Goal: Task Accomplishment & Management: Use online tool/utility

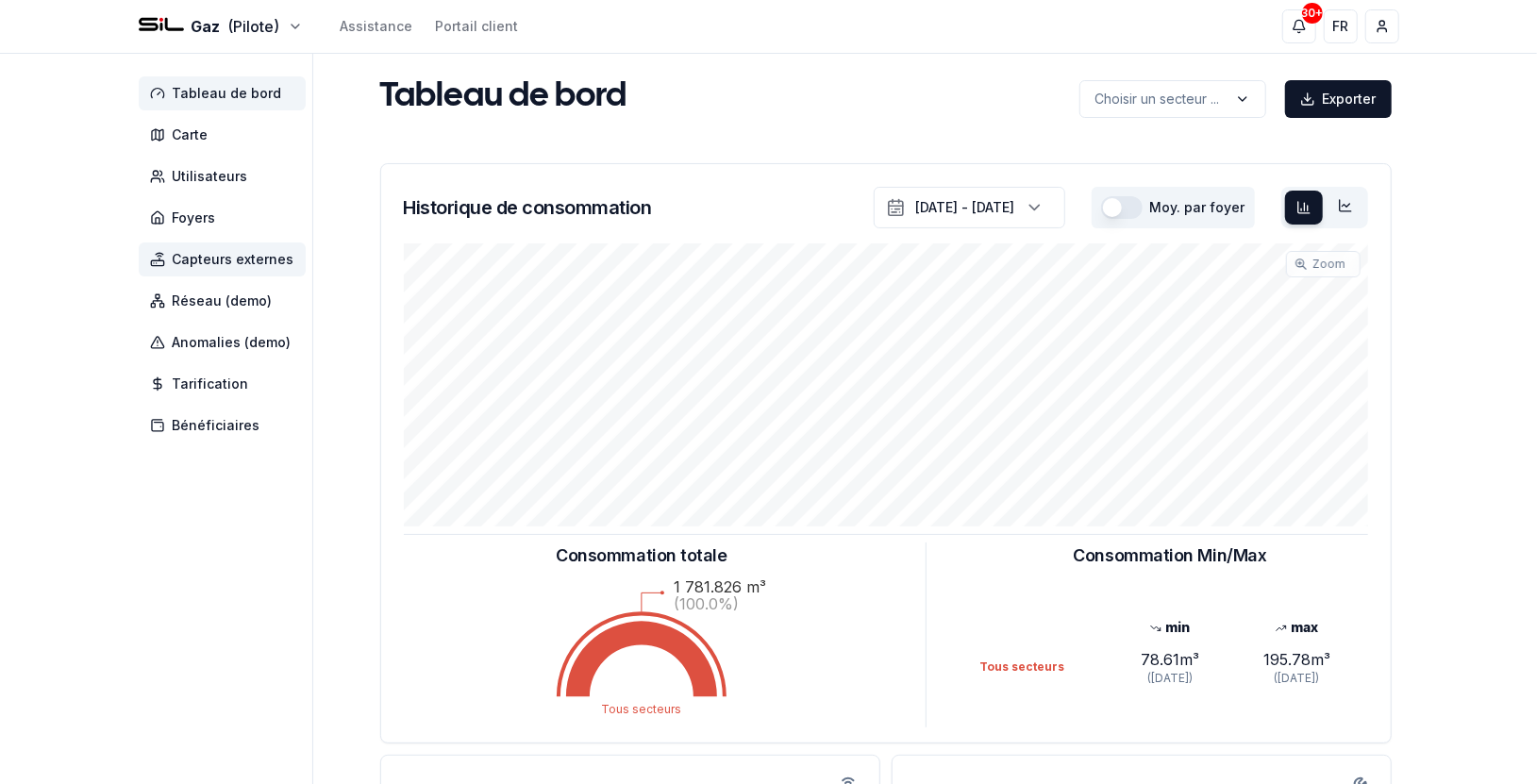
drag, startPoint x: 193, startPoint y: 257, endPoint x: 216, endPoint y: 253, distance: 23.3
click at [193, 257] on span "Capteurs externes" at bounding box center [233, 259] width 122 height 19
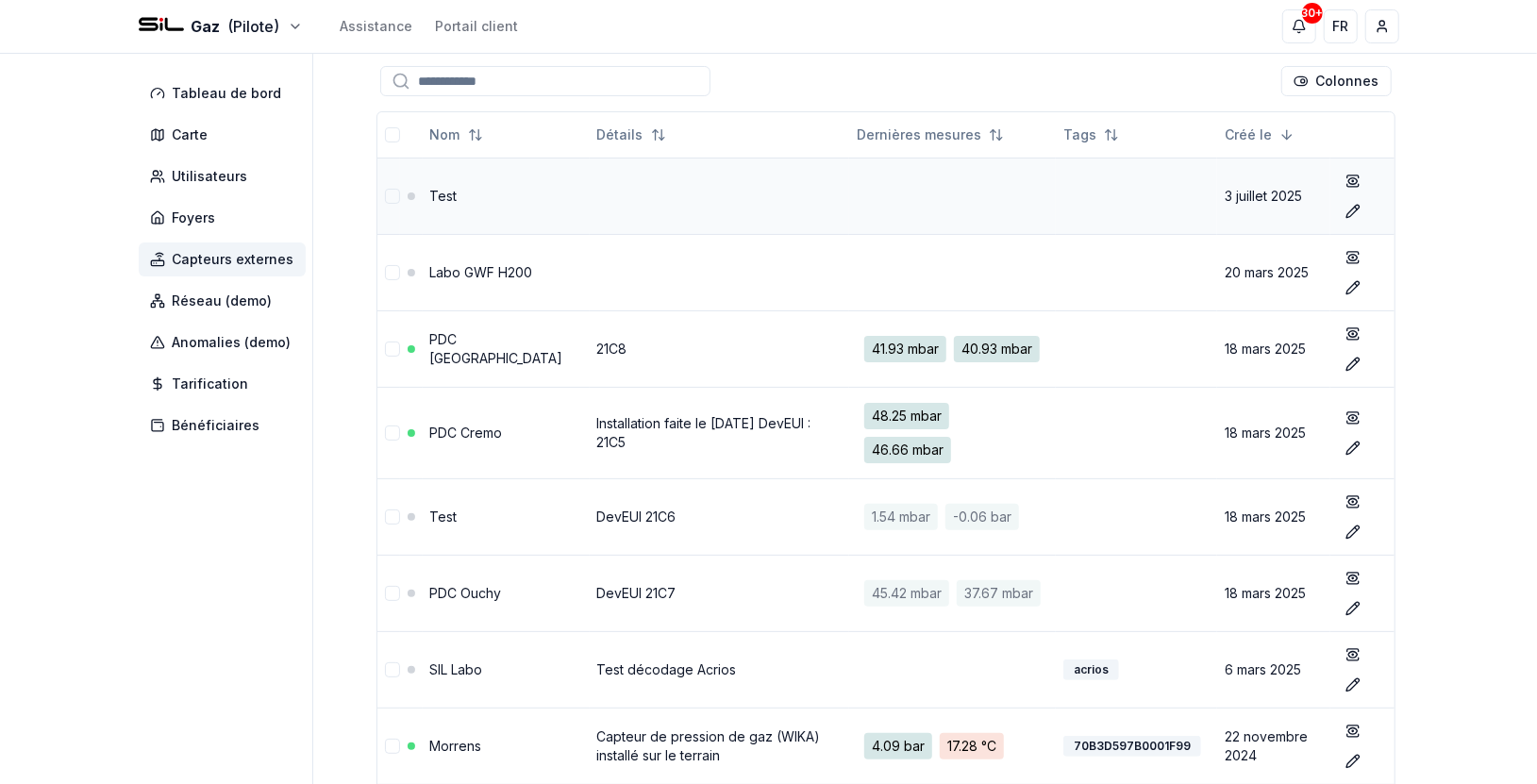
scroll to position [314, 0]
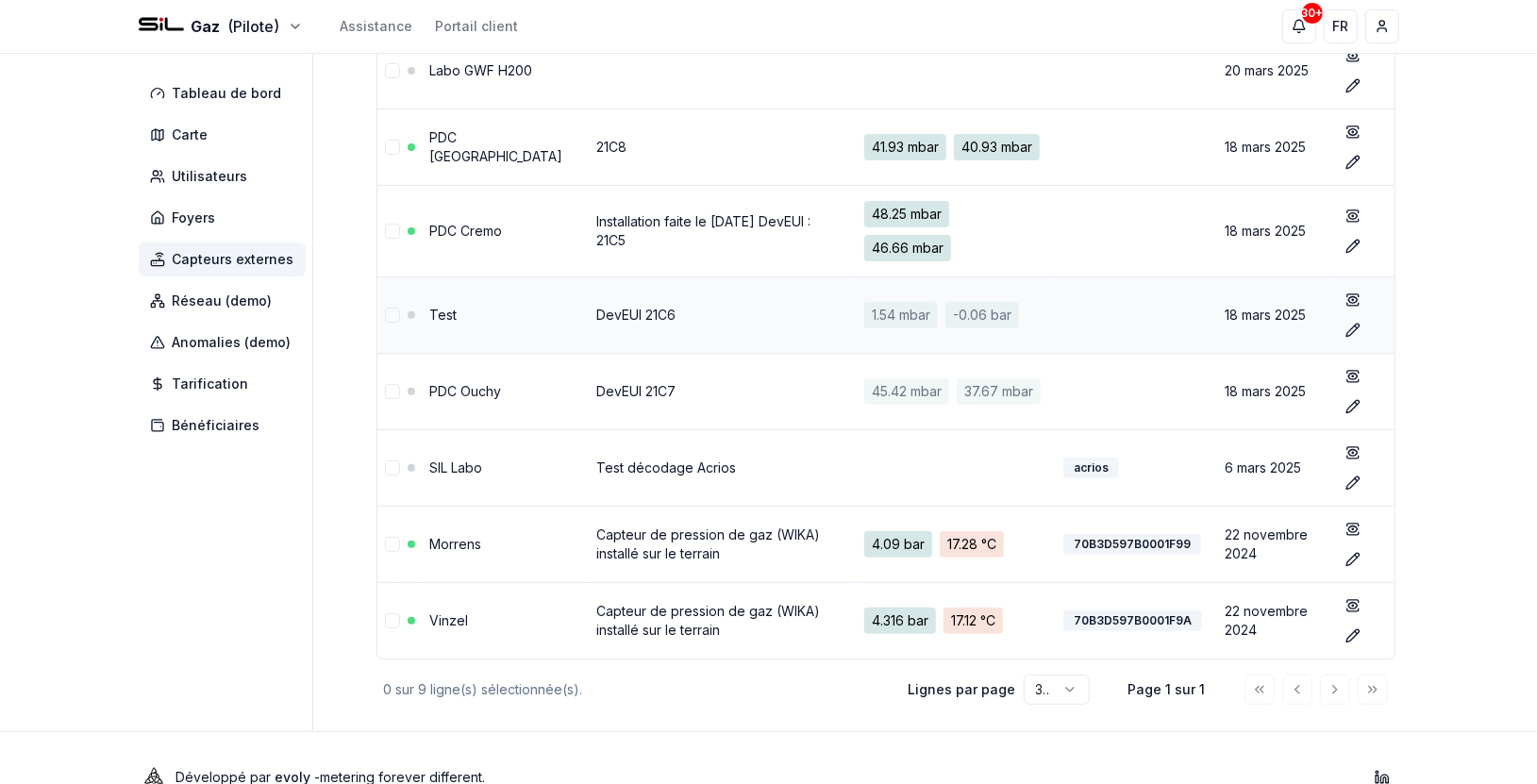
click at [615, 323] on link "DevEUI 21C6" at bounding box center [637, 314] width 79 height 16
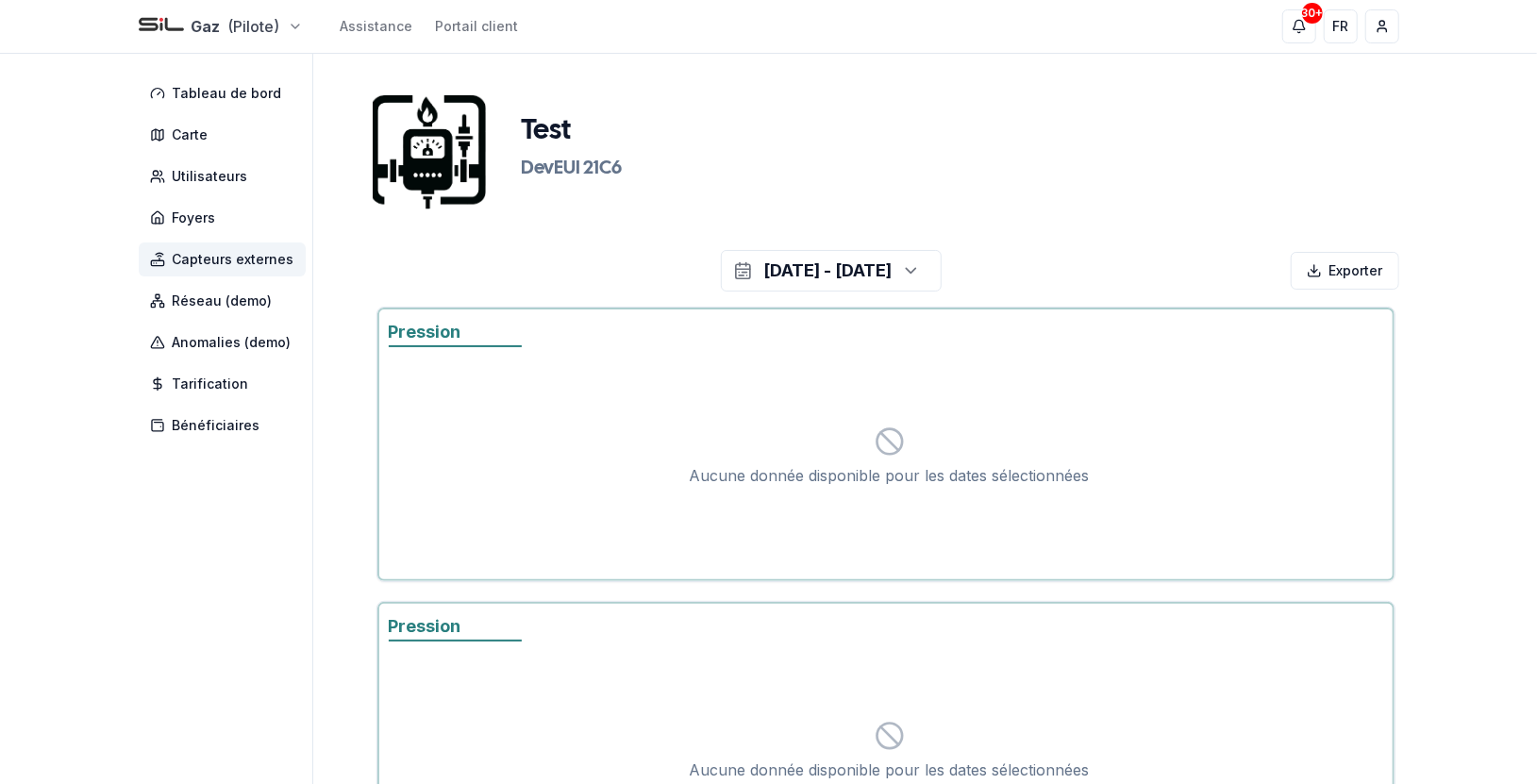
click at [249, 17] on html "Gaz (Pilote) Assistance Portail client 30+ 30+ FR [PERSON_NAME] Tableau de bord…" at bounding box center [768, 574] width 1537 height 1147
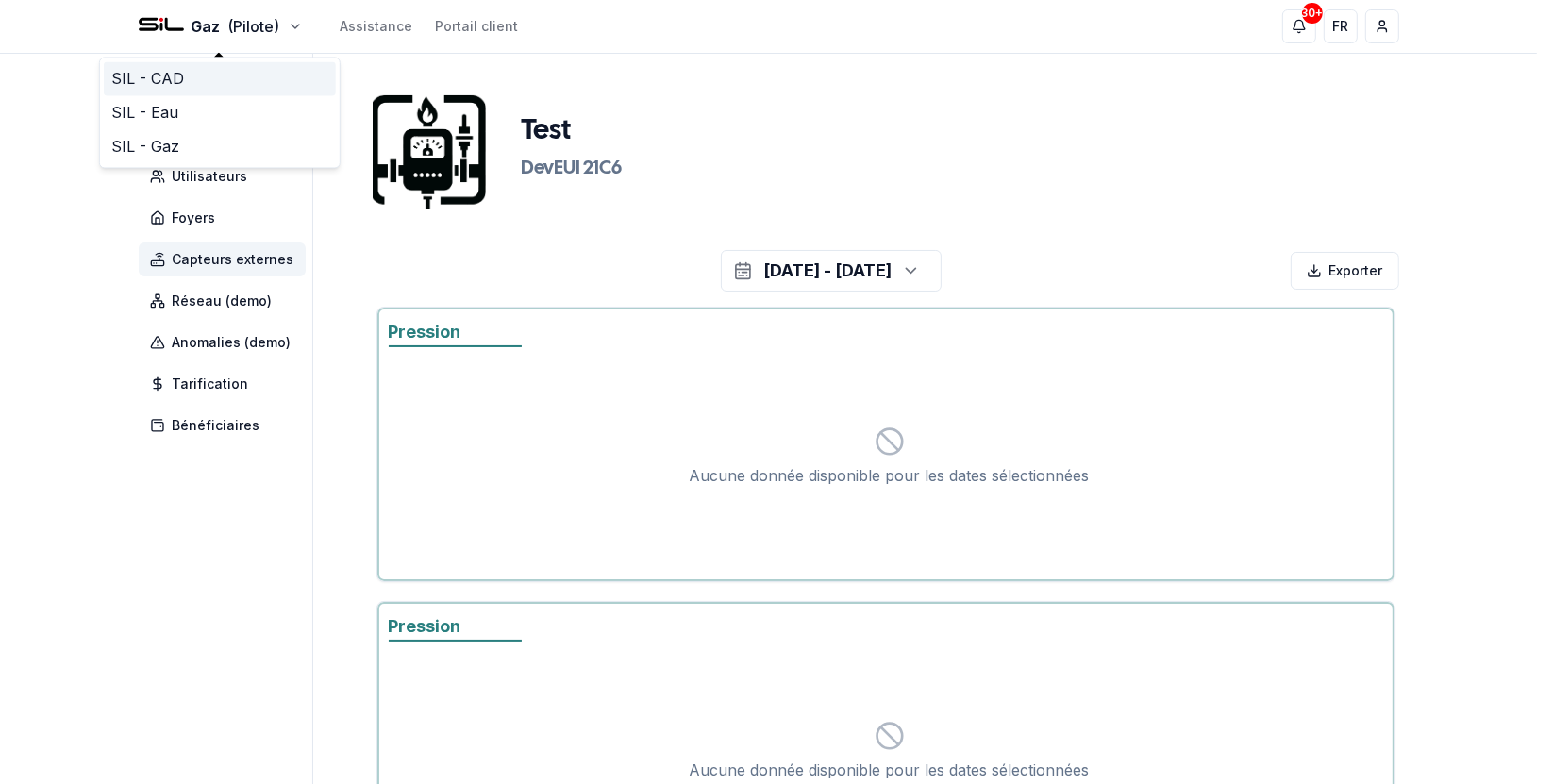
click at [263, 75] on link "SIL - CAD" at bounding box center [220, 78] width 232 height 34
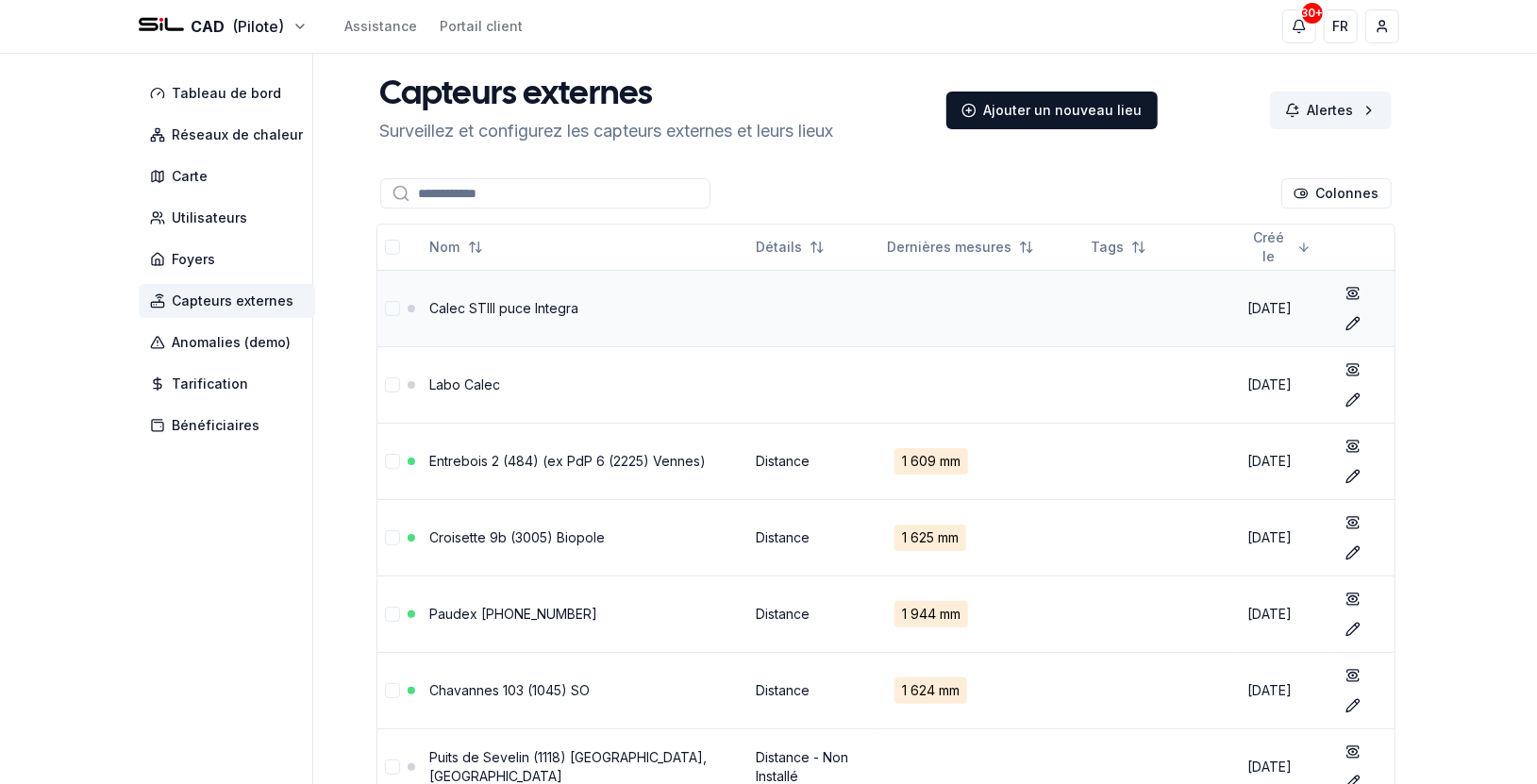
click at [519, 284] on td "Calec STIII puce Integra" at bounding box center [585, 308] width 326 height 76
click at [516, 300] on link "Calec STIII puce Integra" at bounding box center [505, 308] width 149 height 16
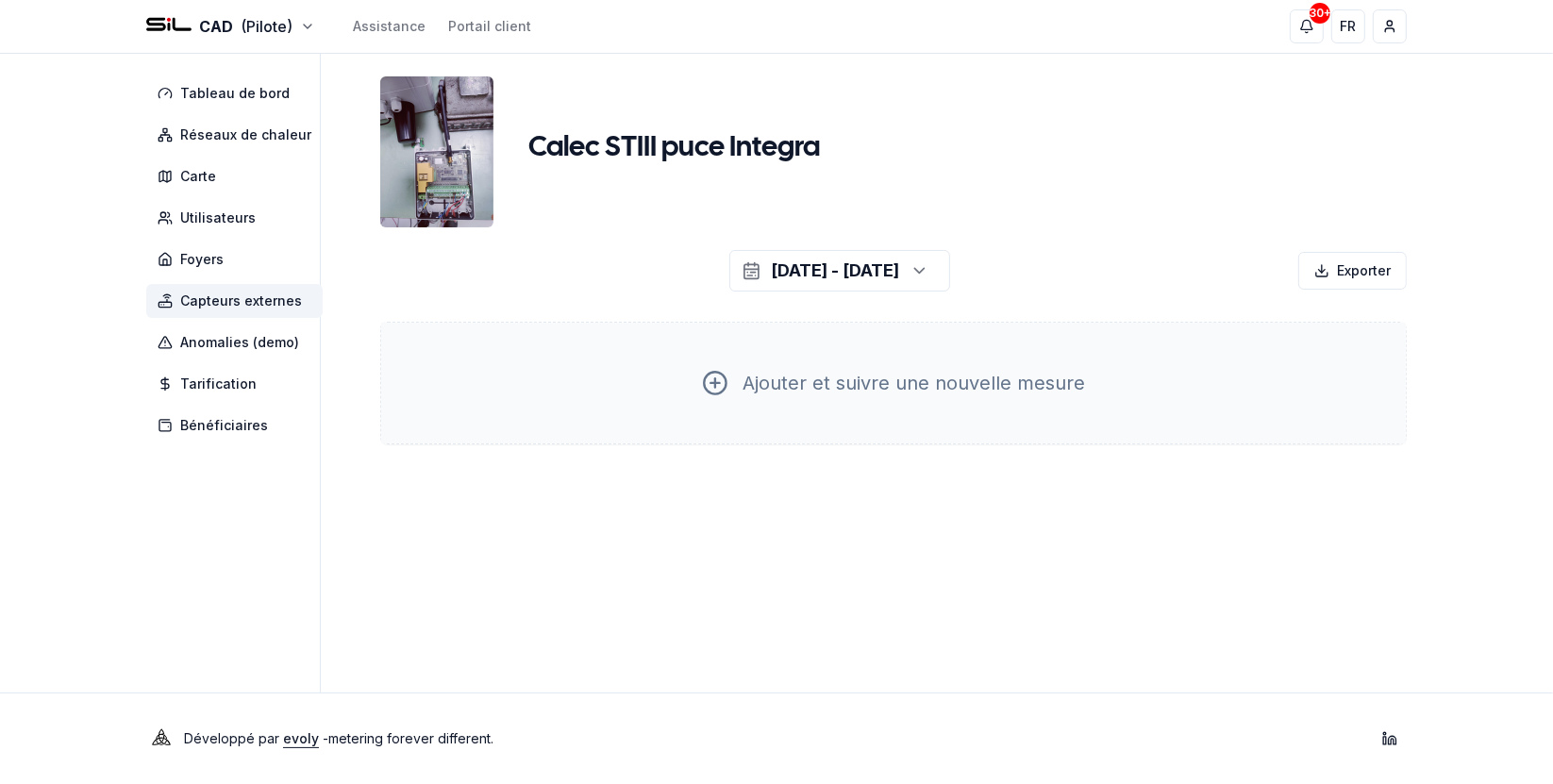
click at [910, 380] on div "Ajouter et suivre une nouvelle mesure" at bounding box center [893, 383] width 1025 height 121
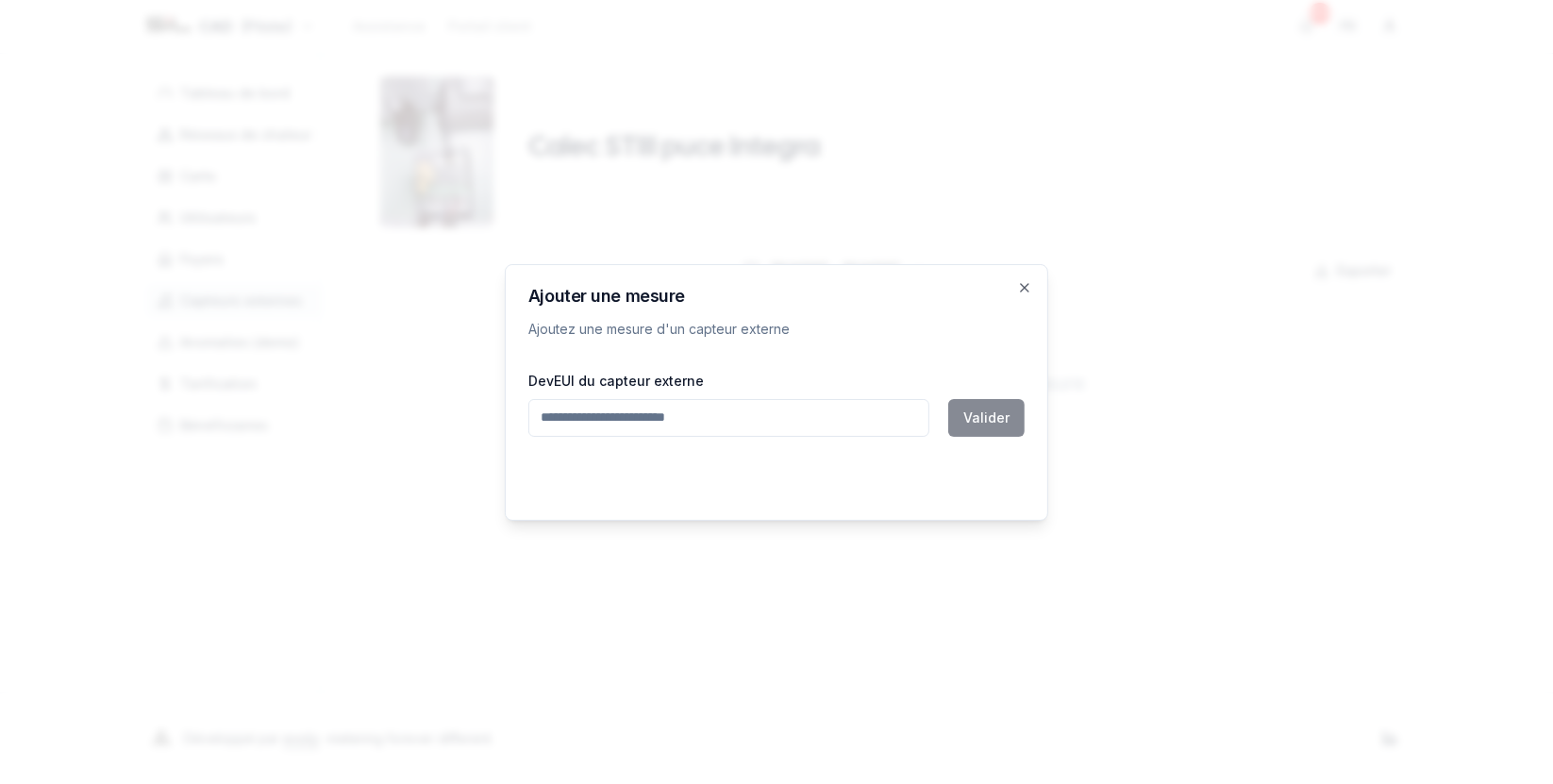
click at [683, 408] on input at bounding box center [728, 418] width 401 height 38
paste input "**********"
click at [981, 414] on button "Valider" at bounding box center [986, 418] width 76 height 38
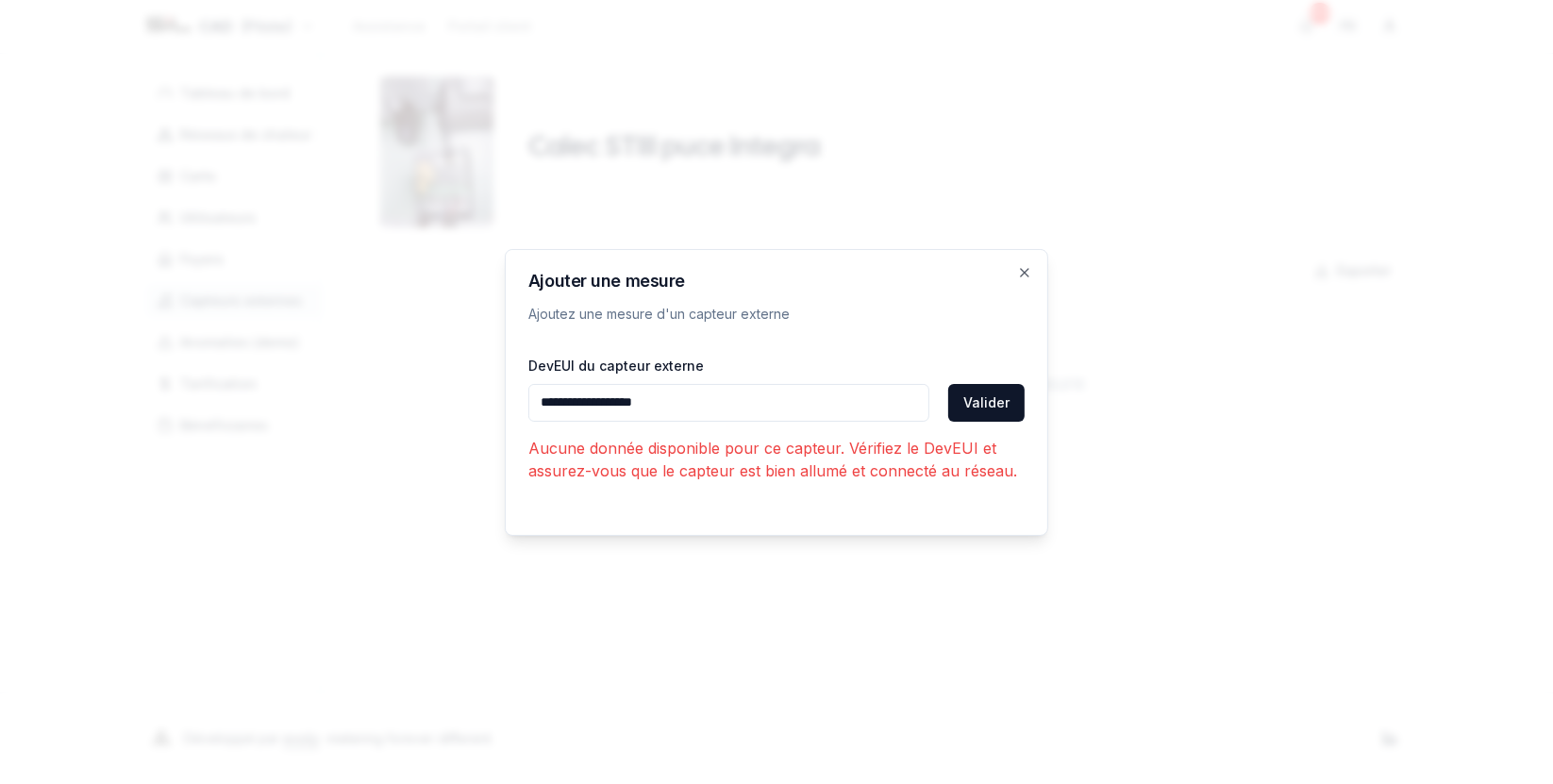
click at [575, 401] on input "**********" at bounding box center [728, 403] width 401 height 38
type input "**********"
click at [997, 392] on button "Valider" at bounding box center [986, 403] width 76 height 38
click at [1008, 413] on button "Valider" at bounding box center [986, 403] width 76 height 38
click at [1025, 275] on icon "button" at bounding box center [1025, 273] width 15 height 15
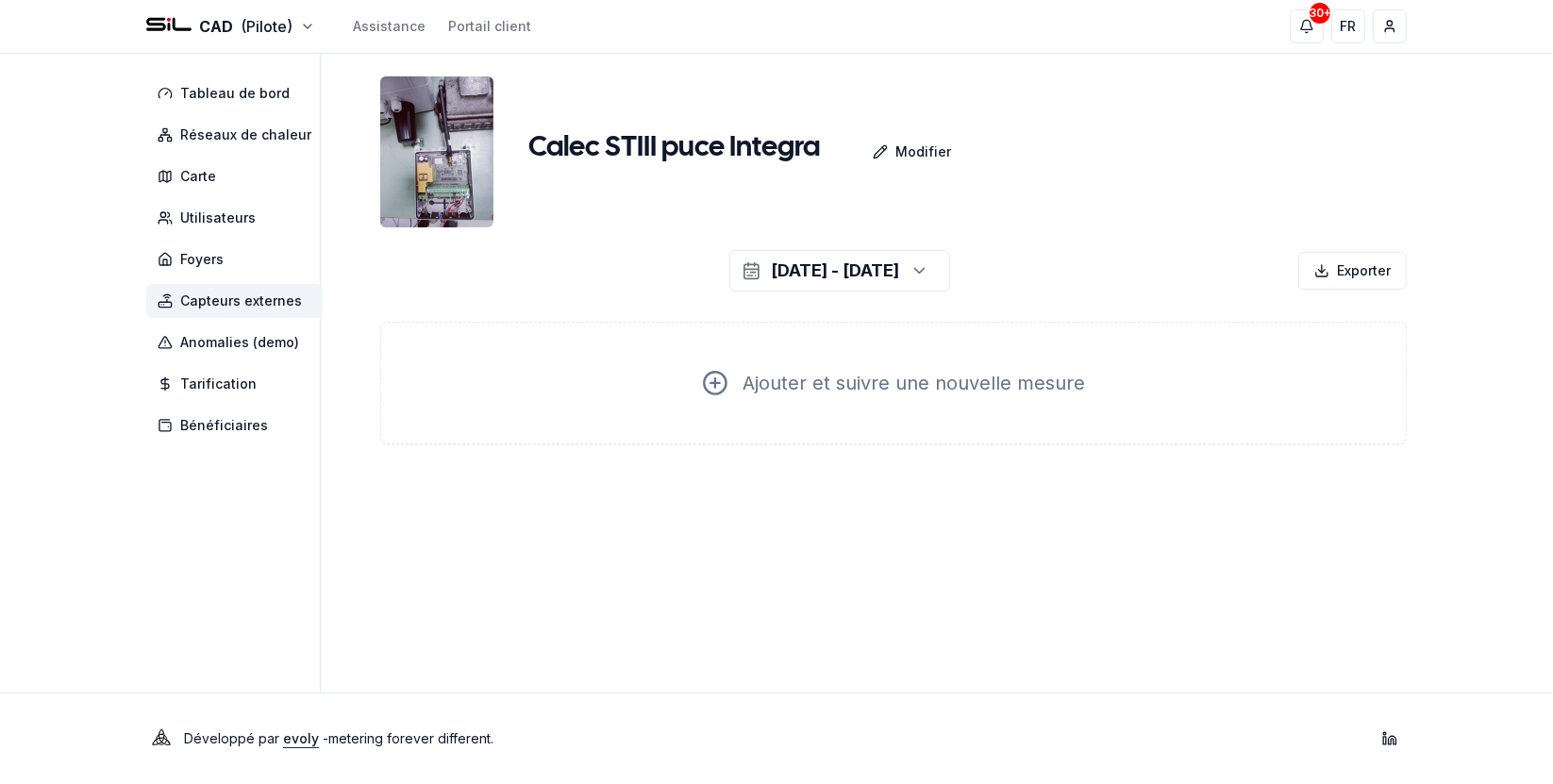
click at [459, 167] on img at bounding box center [437, 152] width 113 height 151
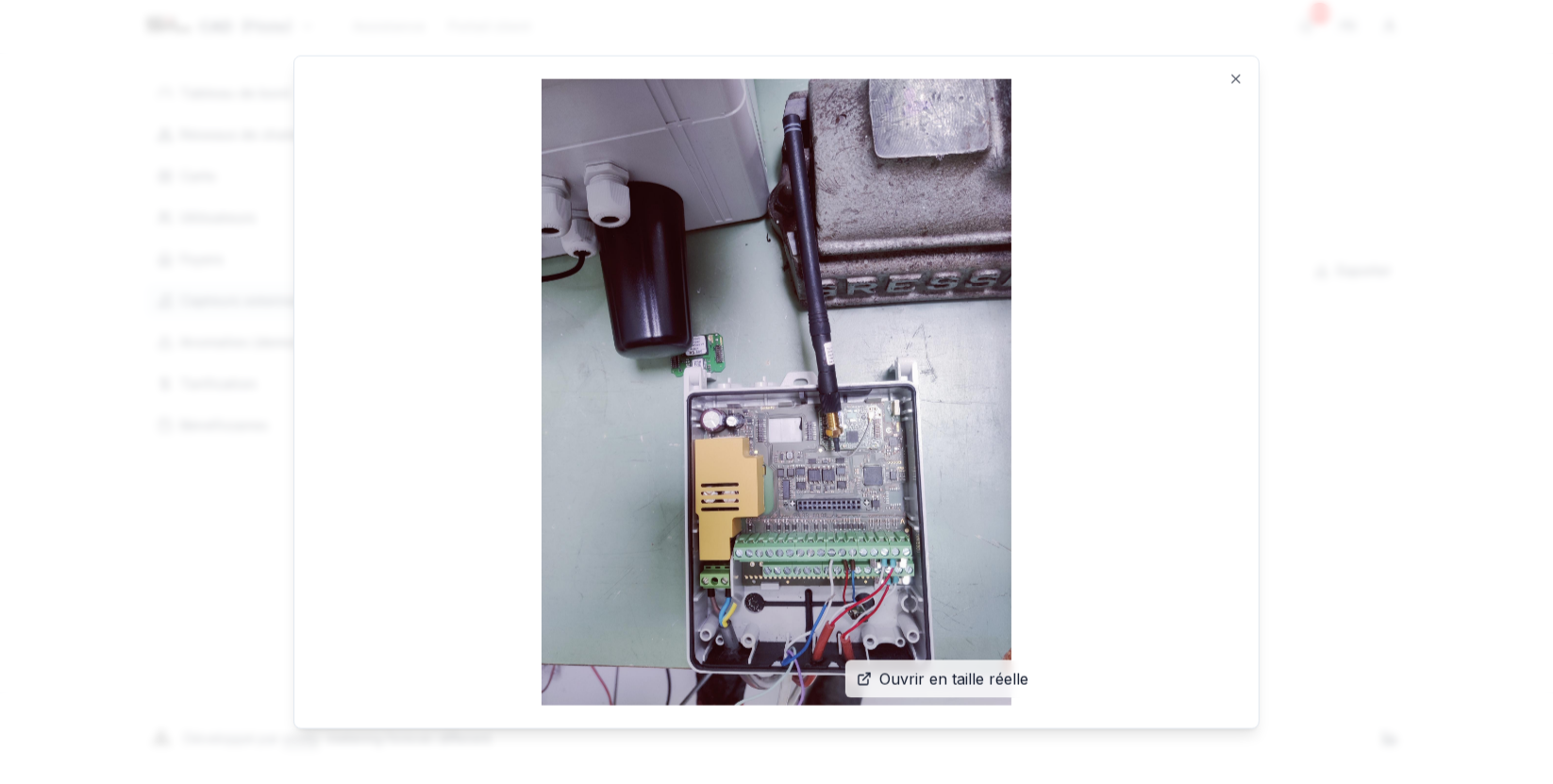
click at [1231, 79] on img at bounding box center [776, 392] width 919 height 627
click at [1239, 66] on div "Ouvrir en taille réelle Close" at bounding box center [776, 392] width 966 height 675
click at [1238, 75] on icon "button" at bounding box center [1236, 78] width 8 height 8
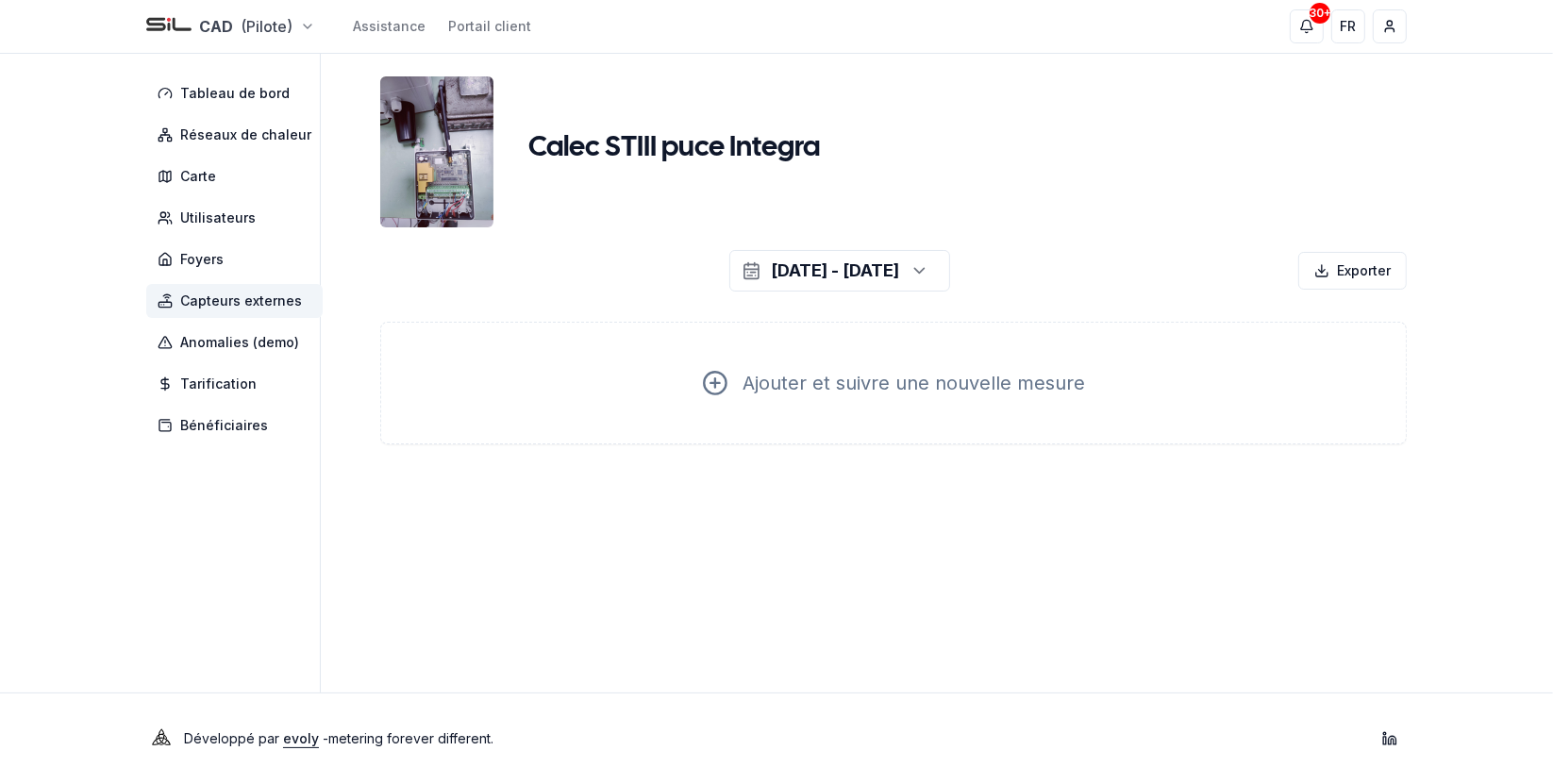
click at [206, 22] on html "CAD (Pilote) Assistance Portail client 30+ 30+ FR [PERSON_NAME] Tableau de bord…" at bounding box center [776, 392] width 1553 height 784
click at [204, 144] on link "SIL - Gaz" at bounding box center [230, 146] width 232 height 34
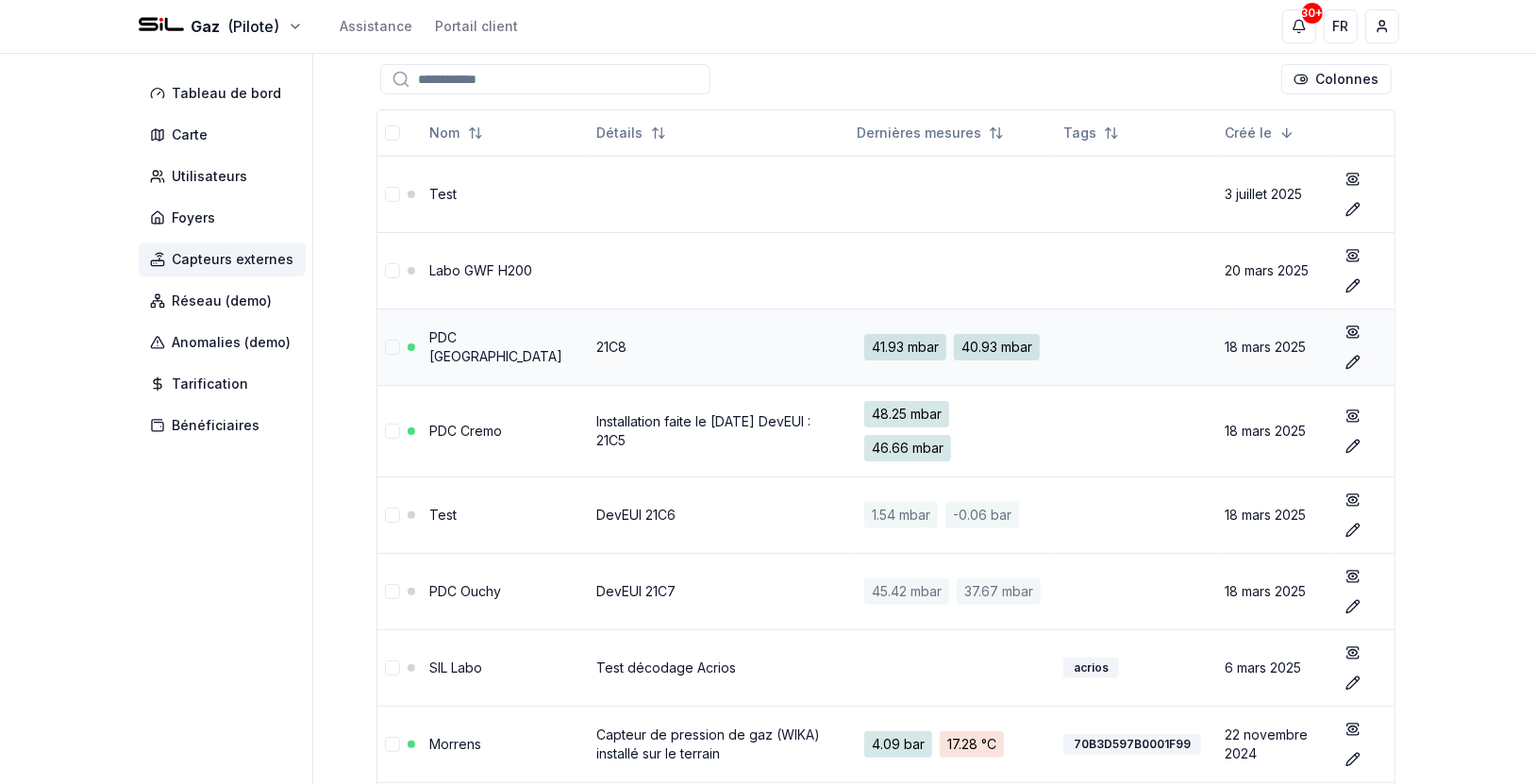
scroll to position [314, 0]
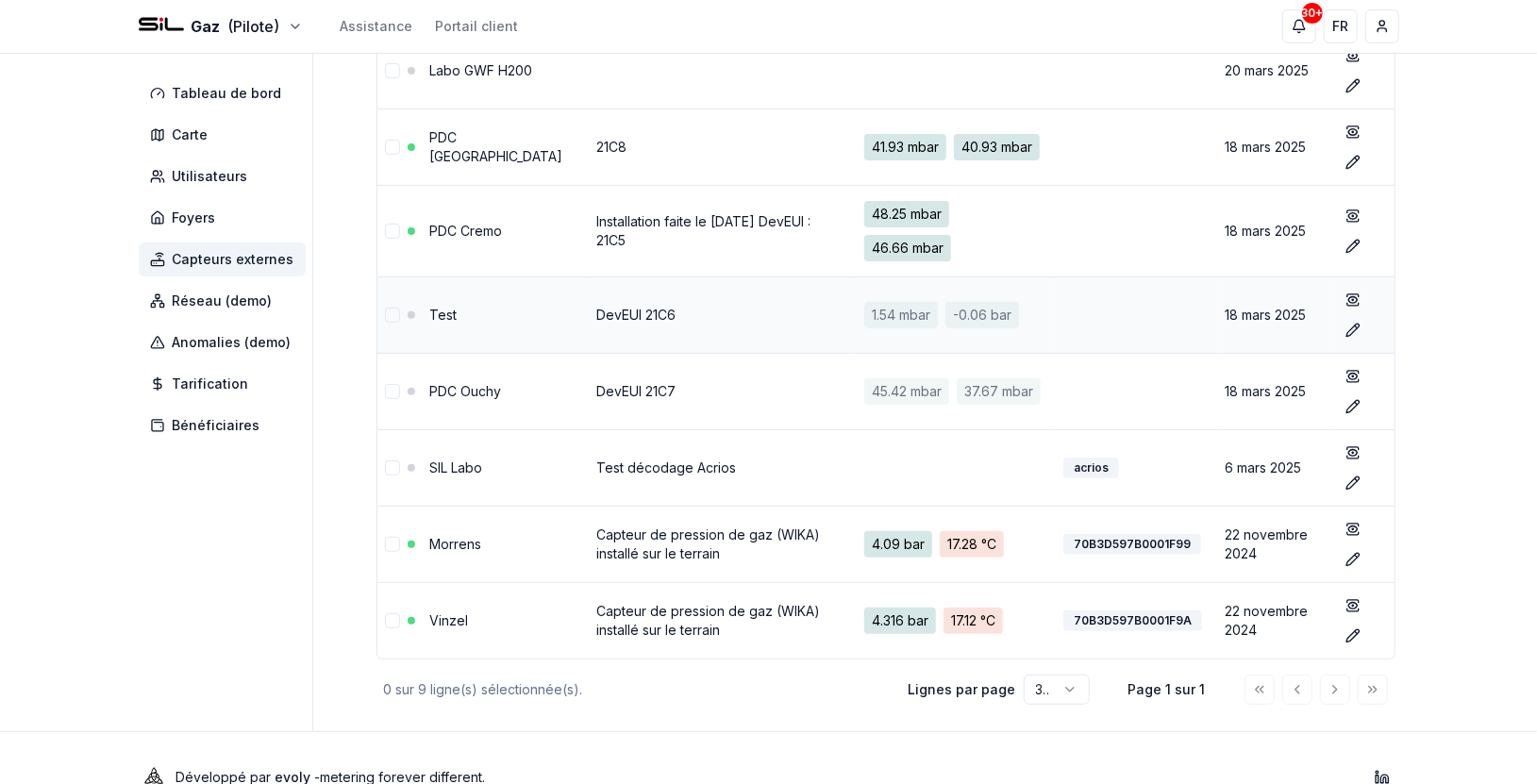
click at [611, 323] on link "DevEUI 21C6" at bounding box center [637, 314] width 79 height 16
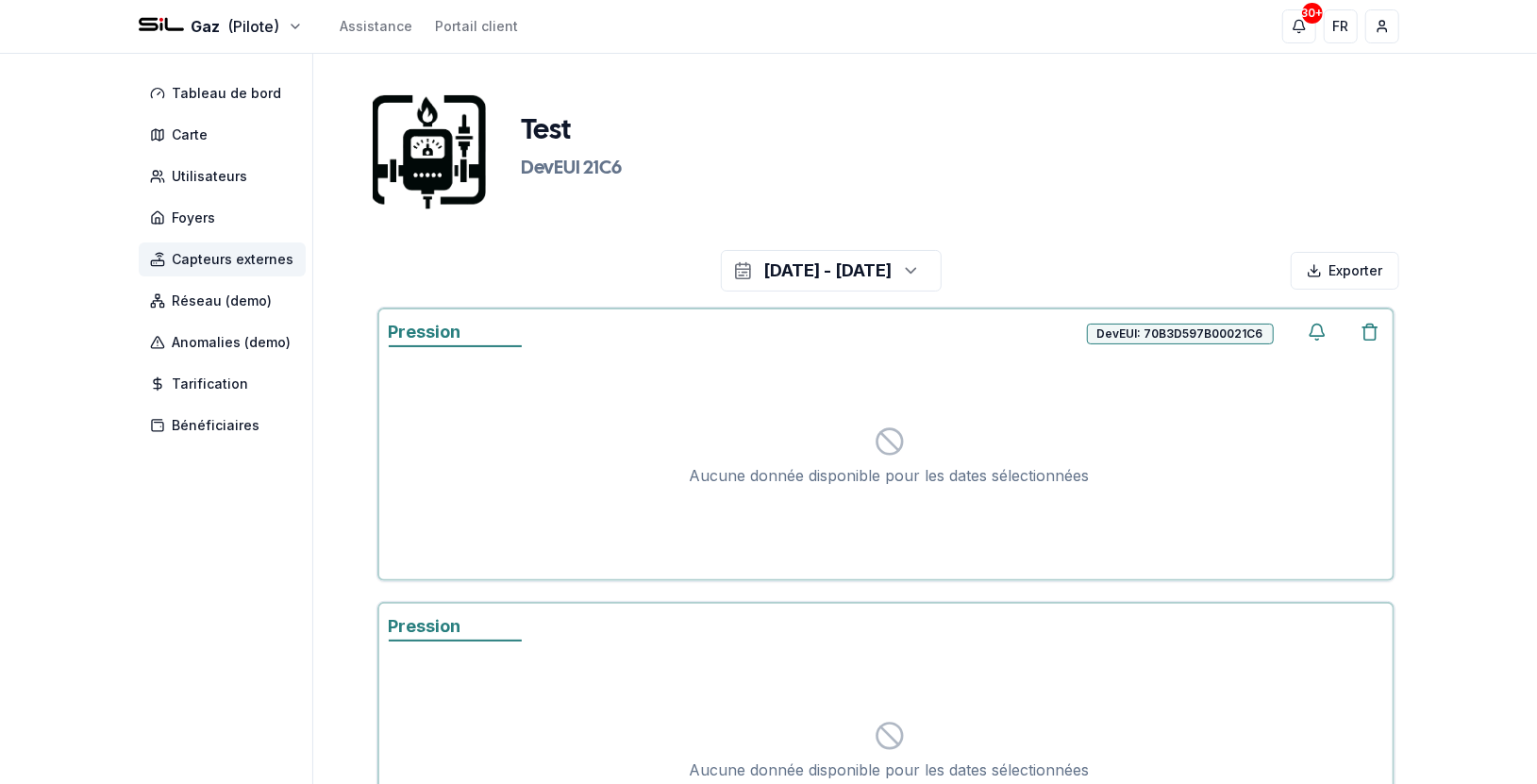
click at [1228, 338] on div "DevEUI: 70B3D597B00021C6" at bounding box center [1180, 334] width 187 height 21
